Goal: Find specific fact: Find specific fact

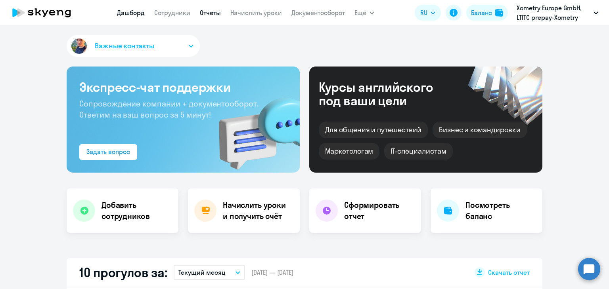
click at [206, 11] on link "Отчеты" at bounding box center [210, 13] width 21 height 8
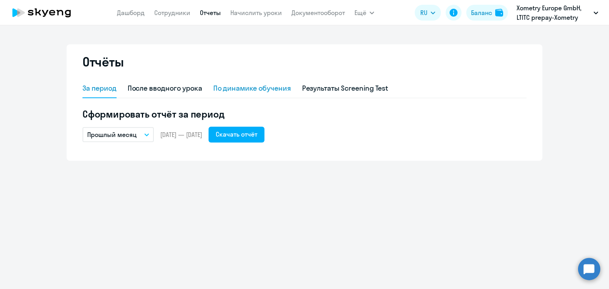
click at [247, 86] on div "По динамике обучения" at bounding box center [252, 88] width 78 height 10
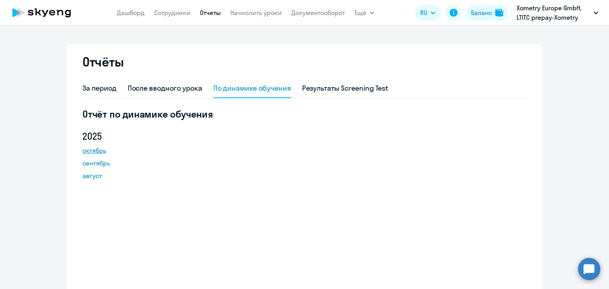
click at [97, 151] on link "октябрь" at bounding box center [117, 151] width 71 height 10
click at [166, 88] on div "После вводного урока" at bounding box center [165, 88] width 75 height 10
select select "10"
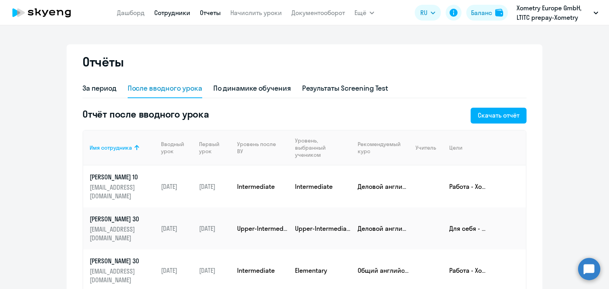
click at [179, 15] on link "Сотрудники" at bounding box center [172, 13] width 36 height 8
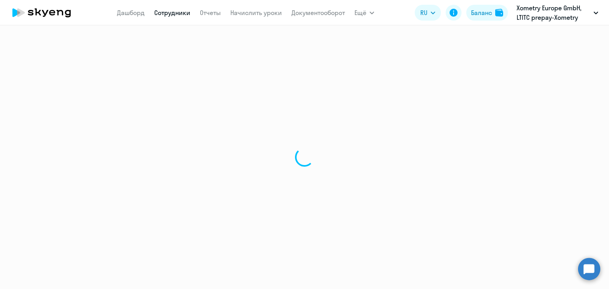
select select "30"
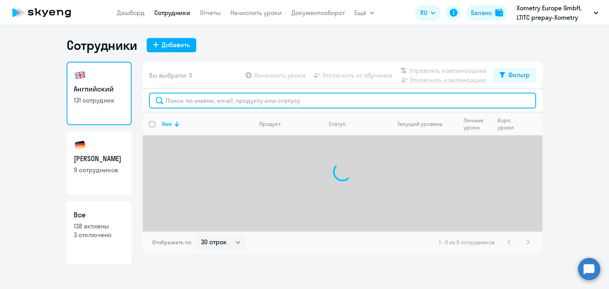
click at [197, 100] on input "text" at bounding box center [342, 101] width 387 height 16
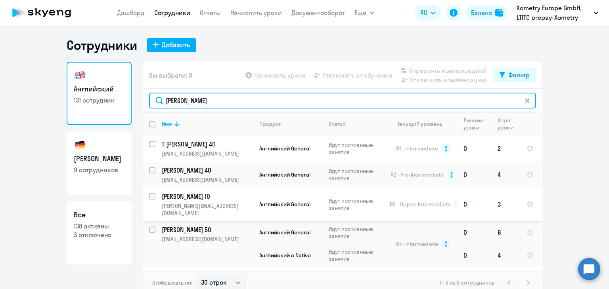
scroll to position [16, 0]
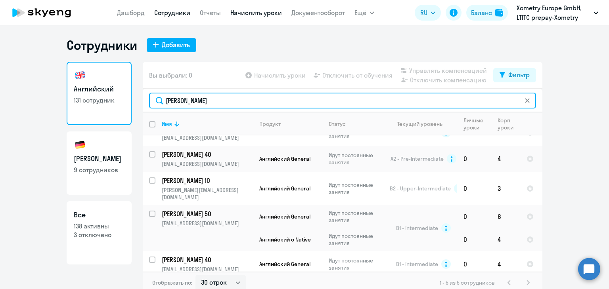
type input "[PERSON_NAME]"
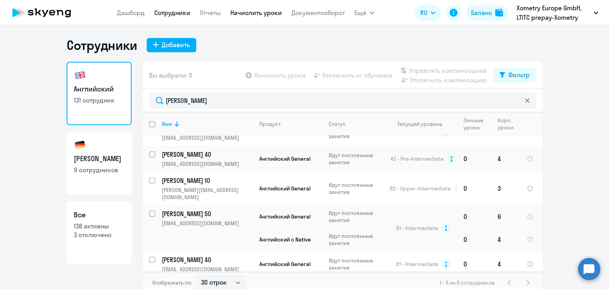
click at [255, 11] on link "Начислить уроки" at bounding box center [256, 13] width 52 height 8
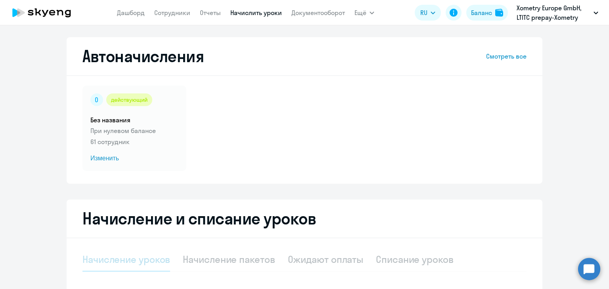
select select "10"
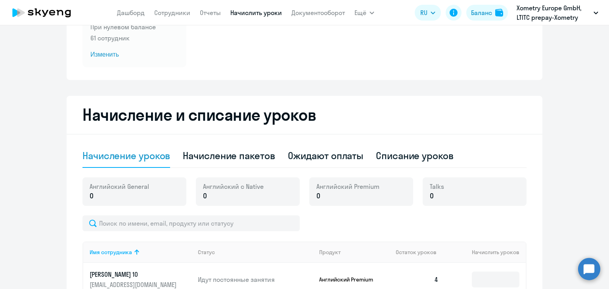
scroll to position [104, 0]
click at [230, 157] on div "Начисление пакетов" at bounding box center [229, 155] width 92 height 13
select select "10"
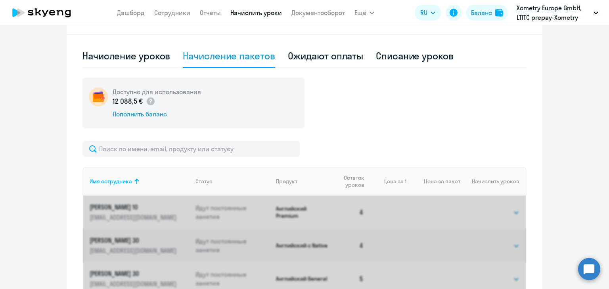
scroll to position [205, 0]
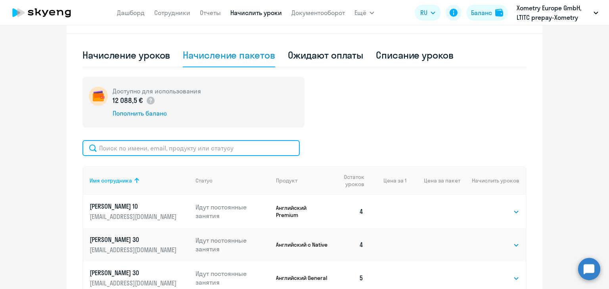
click at [170, 150] on input "text" at bounding box center [190, 148] width 217 height 16
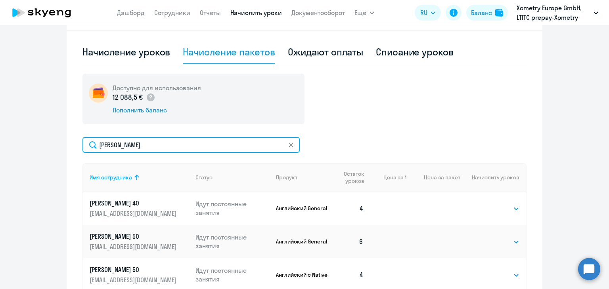
scroll to position [212, 0]
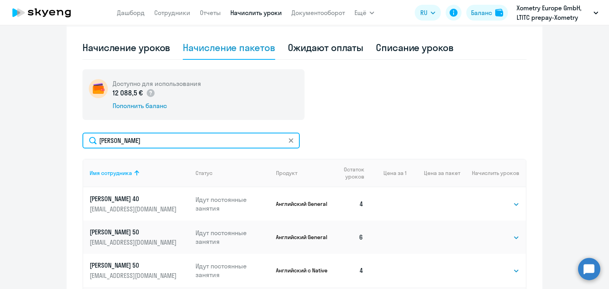
type input "[PERSON_NAME]"
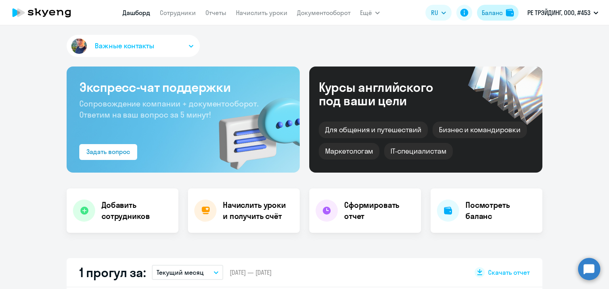
click at [487, 15] on div "Баланс" at bounding box center [492, 13] width 21 height 10
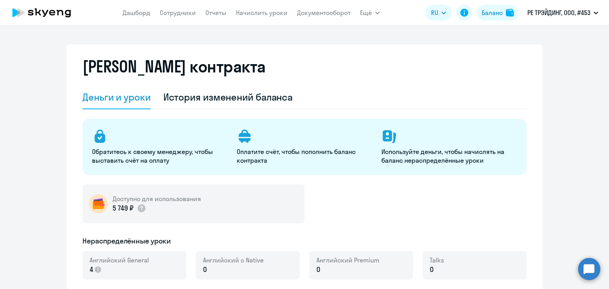
select select "english_adult_not_native_speaker"
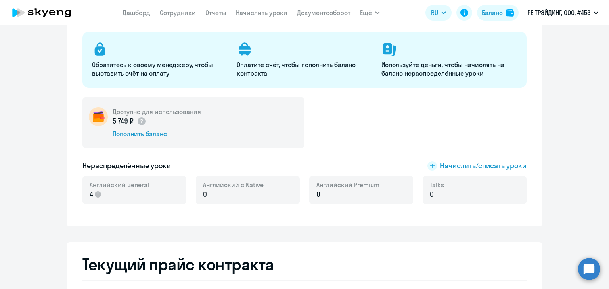
scroll to position [94, 0]
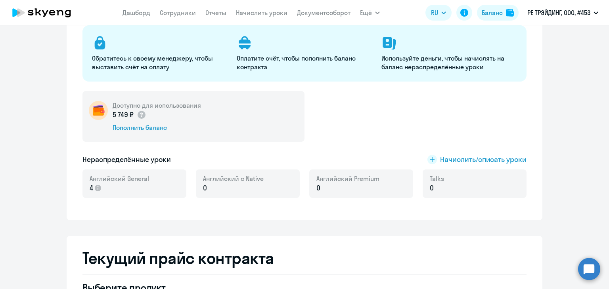
drag, startPoint x: 109, startPoint y: 113, endPoint x: 128, endPoint y: 111, distance: 19.2
click at [128, 111] on p "5 749 ₽" at bounding box center [130, 115] width 34 height 10
copy p "5 749 ₽"
